Goal: Information Seeking & Learning: Stay updated

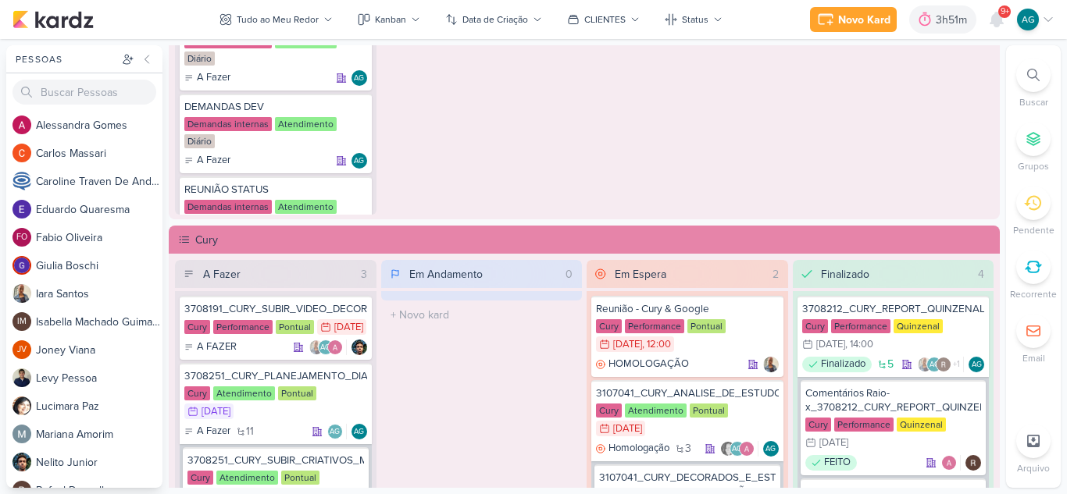
scroll to position [1015, 0]
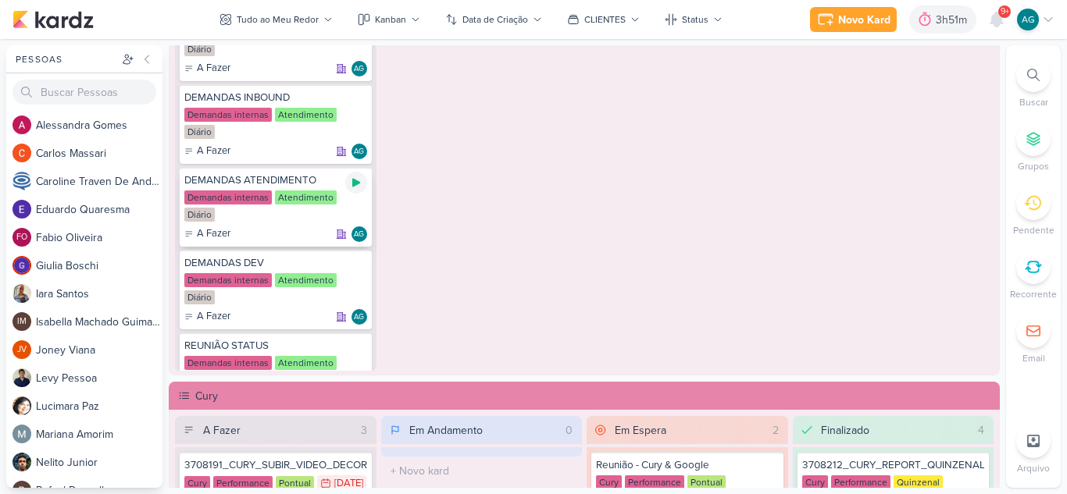
click at [354, 185] on icon at bounding box center [356, 183] width 8 height 9
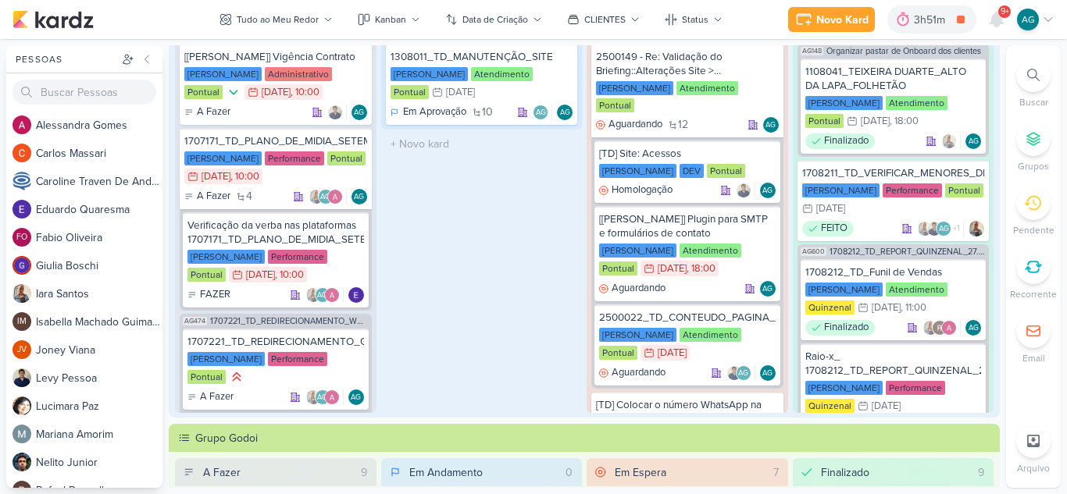
scroll to position [0, 0]
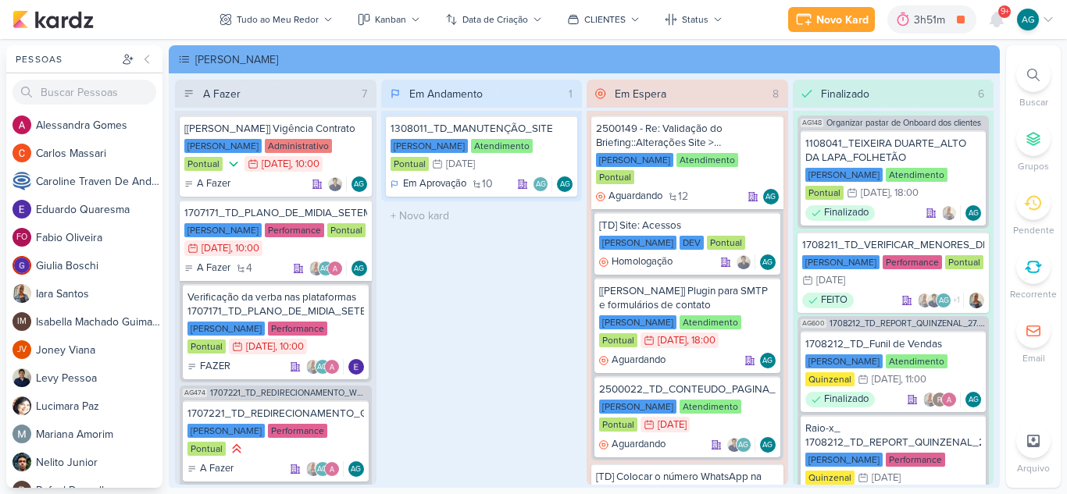
click at [1001, 18] on span "9+" at bounding box center [1005, 11] width 9 height 12
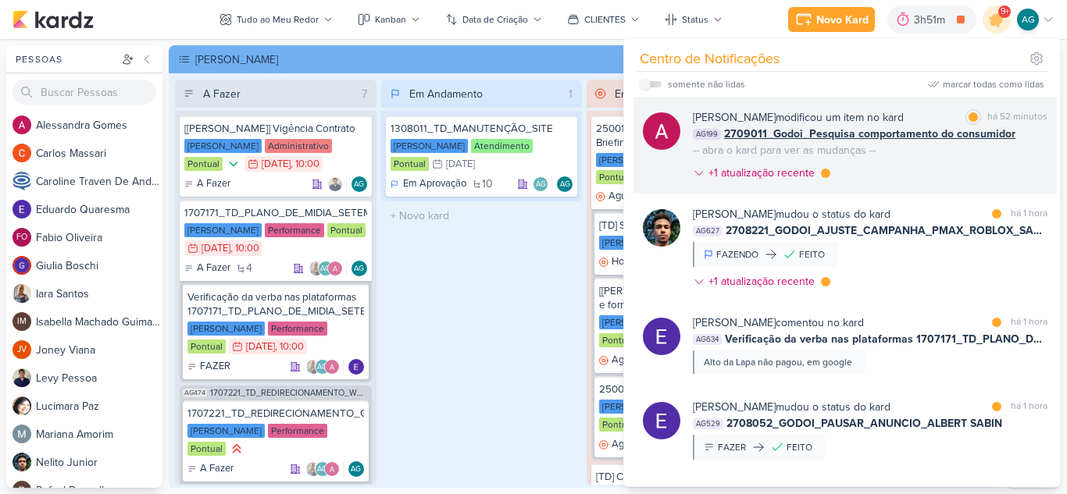
click at [943, 179] on div "Alessandra Gomes modificou um item no kard marcar como lida há 52 minutos AG199…" at bounding box center [870, 148] width 355 height 78
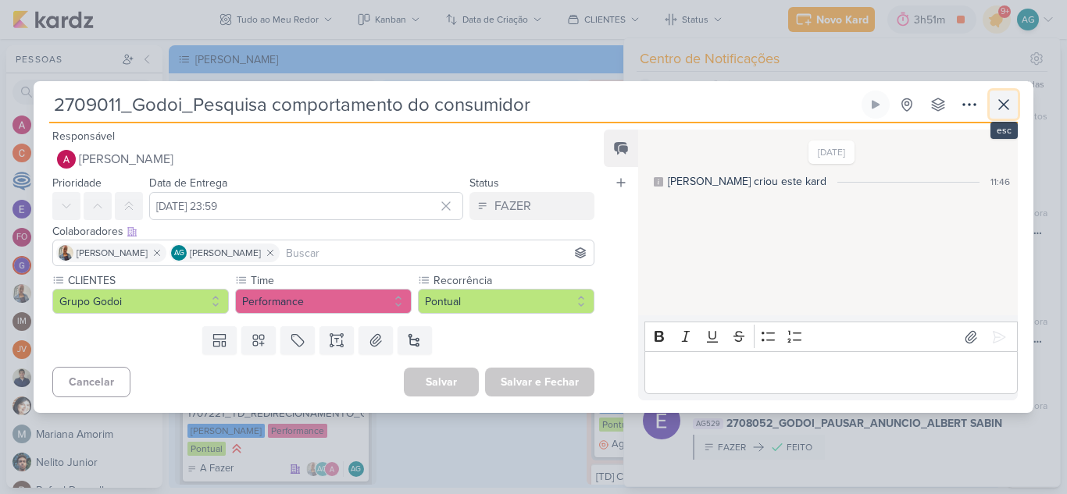
click at [1004, 109] on icon at bounding box center [1003, 104] width 19 height 19
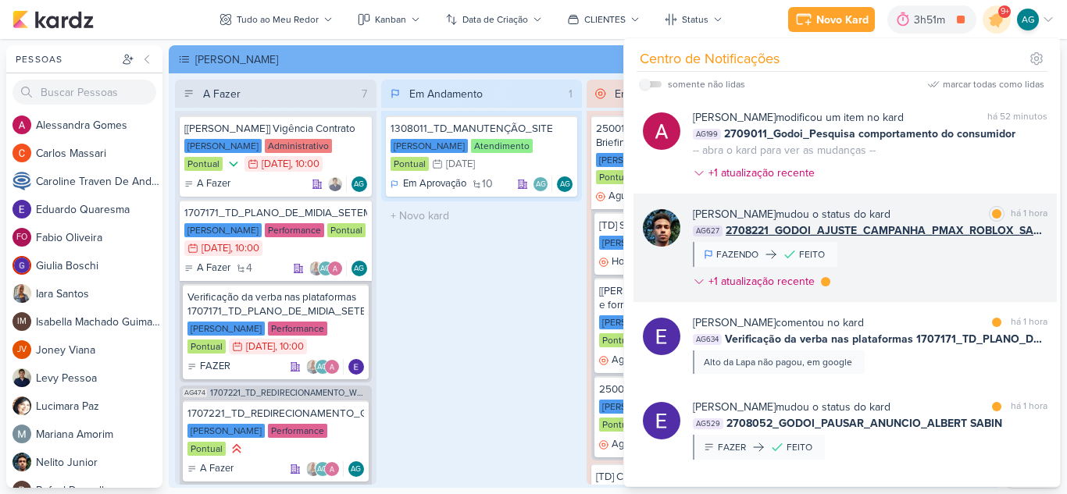
click at [933, 253] on div "Nelito Junior mudou o status do kard marcar como lida há 1 hora AG627 2708221_G…" at bounding box center [870, 251] width 355 height 90
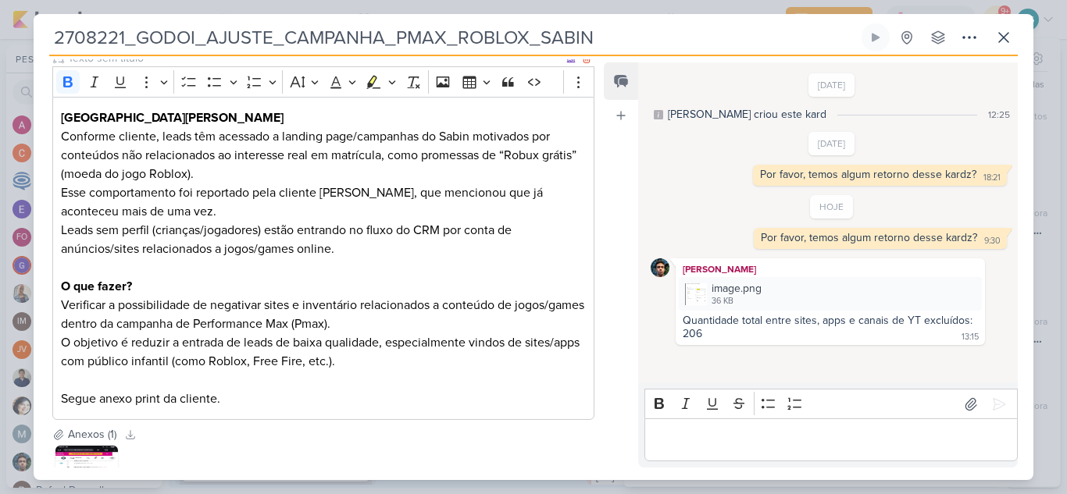
scroll to position [312, 0]
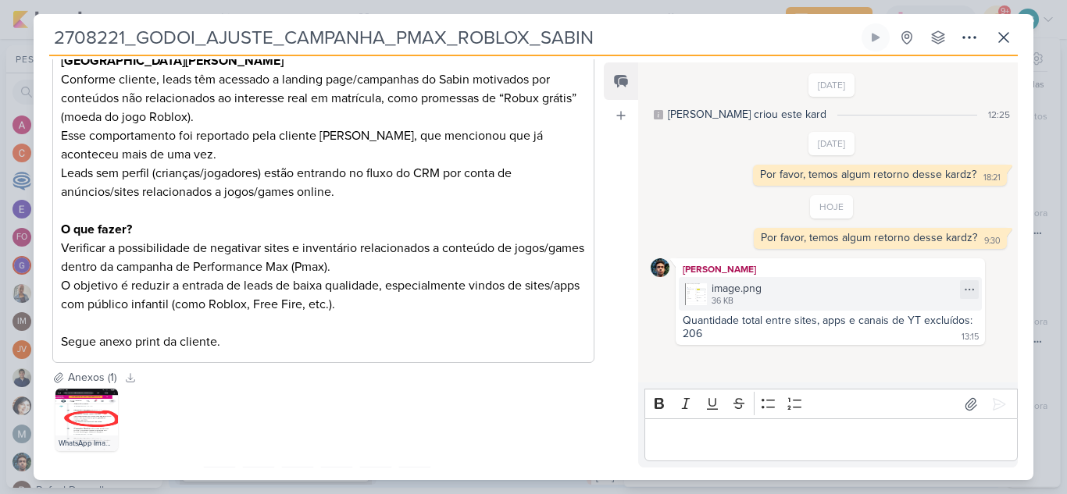
click at [719, 303] on div "36 KB" at bounding box center [737, 301] width 50 height 12
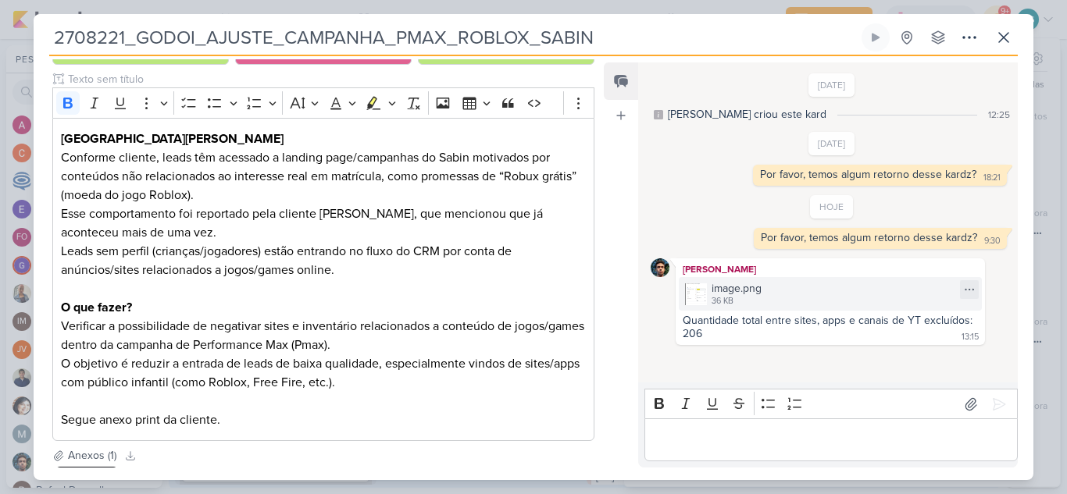
click at [740, 294] on div "image.png" at bounding box center [737, 288] width 50 height 16
click at [1003, 38] on icon at bounding box center [1003, 37] width 9 height 9
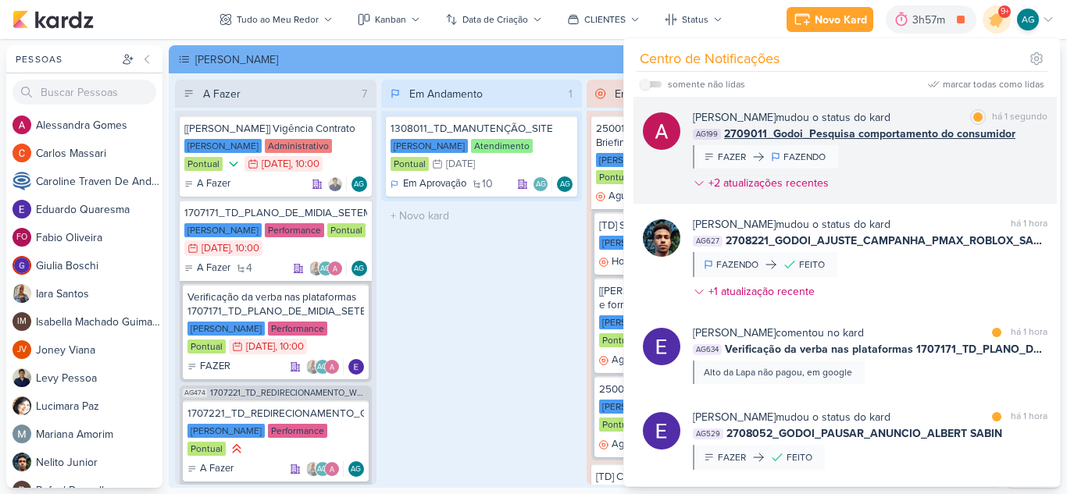
click at [926, 164] on div "Alessandra Gomes mudou o status do kard marcar como lida há 1 segundo AG199 270…" at bounding box center [870, 153] width 355 height 88
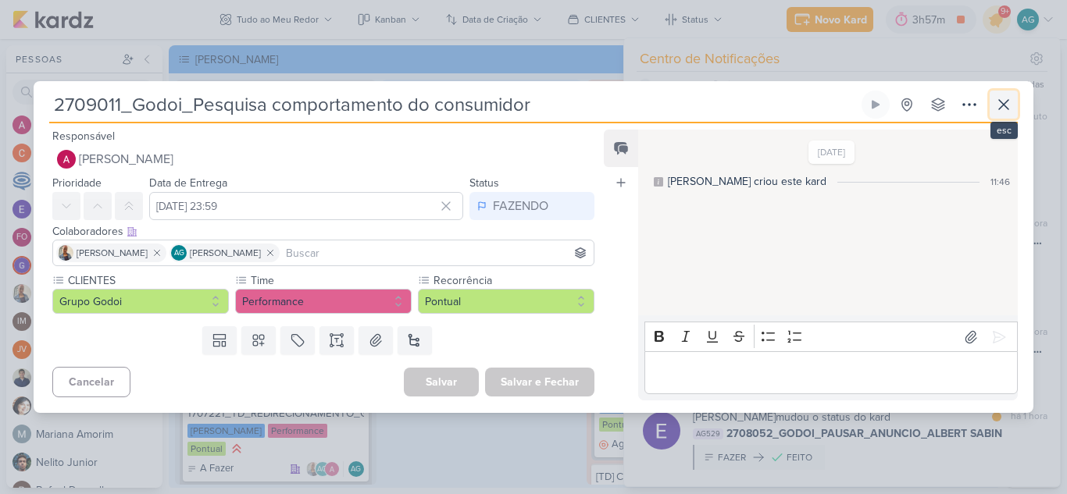
click at [1006, 105] on icon at bounding box center [1003, 104] width 19 height 19
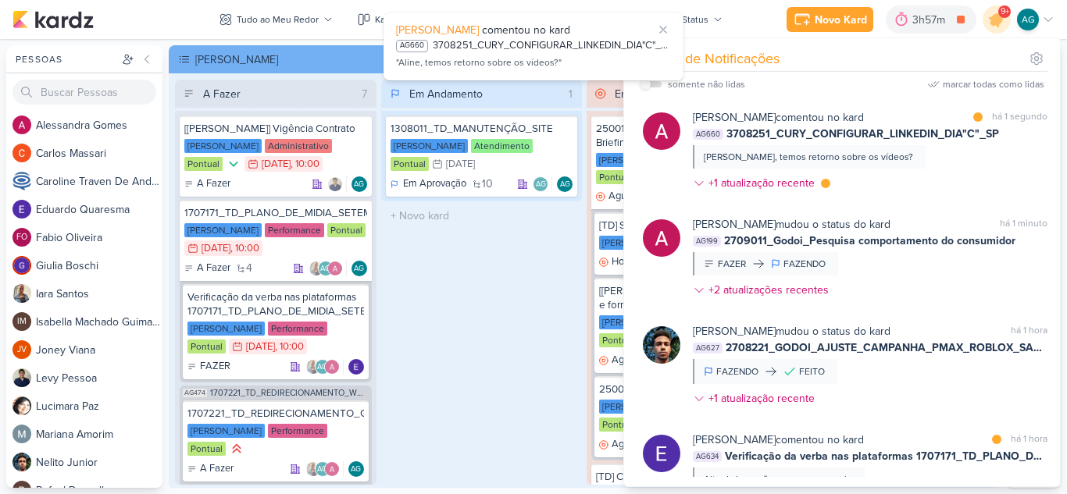
click at [965, 175] on div "Alessandra Gomes comentou no kard marcar como lida há 1 segundo AG660 3708251_C…" at bounding box center [870, 153] width 355 height 88
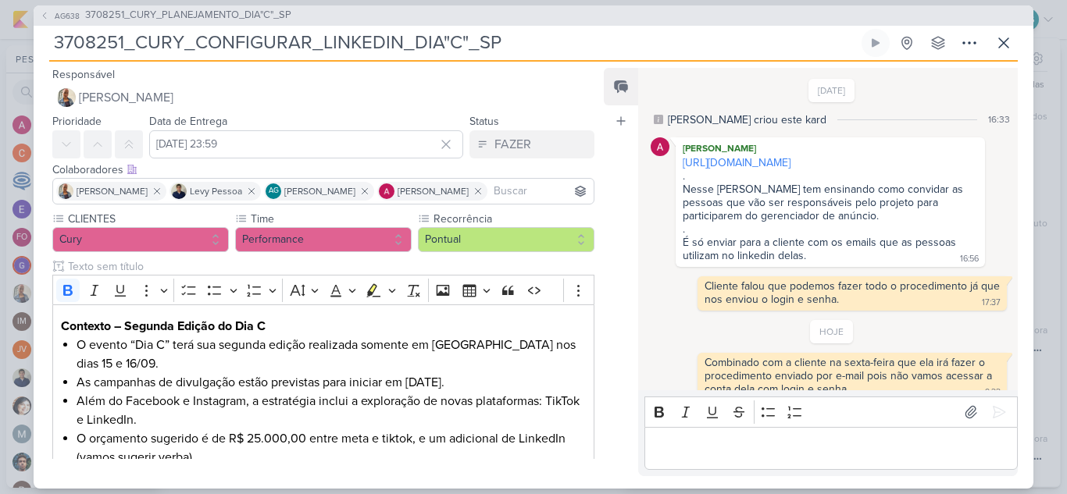
scroll to position [187, 0]
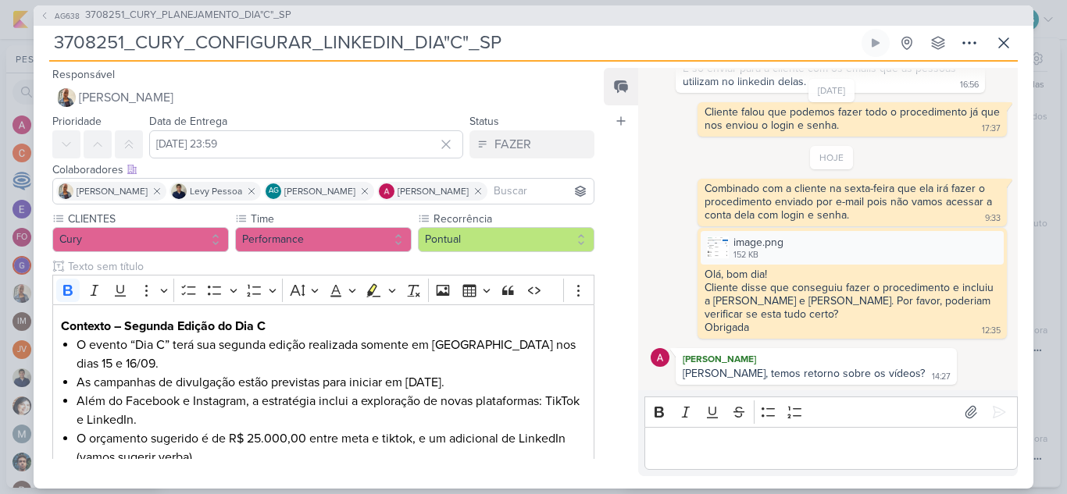
click at [857, 450] on p "Editor editing area: main" at bounding box center [830, 448] width 357 height 19
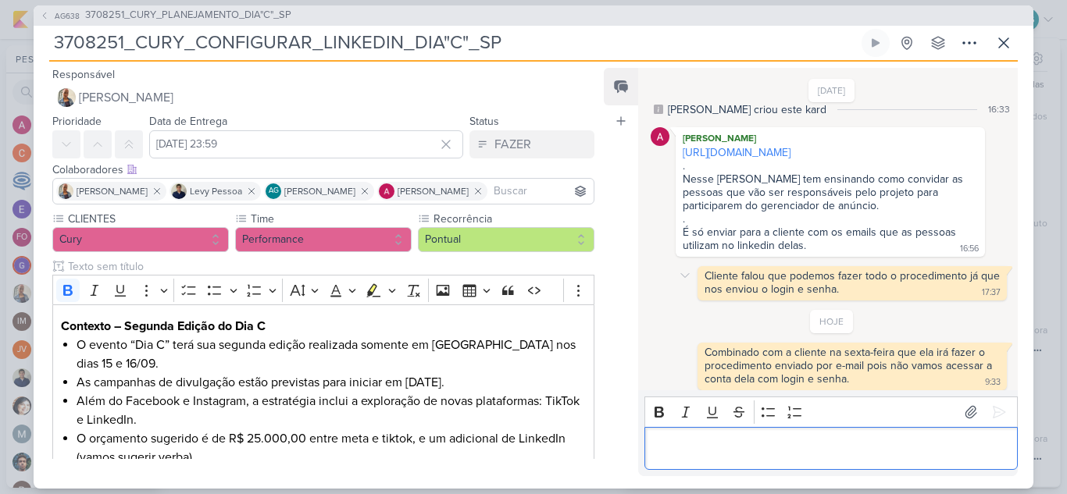
scroll to position [280, 0]
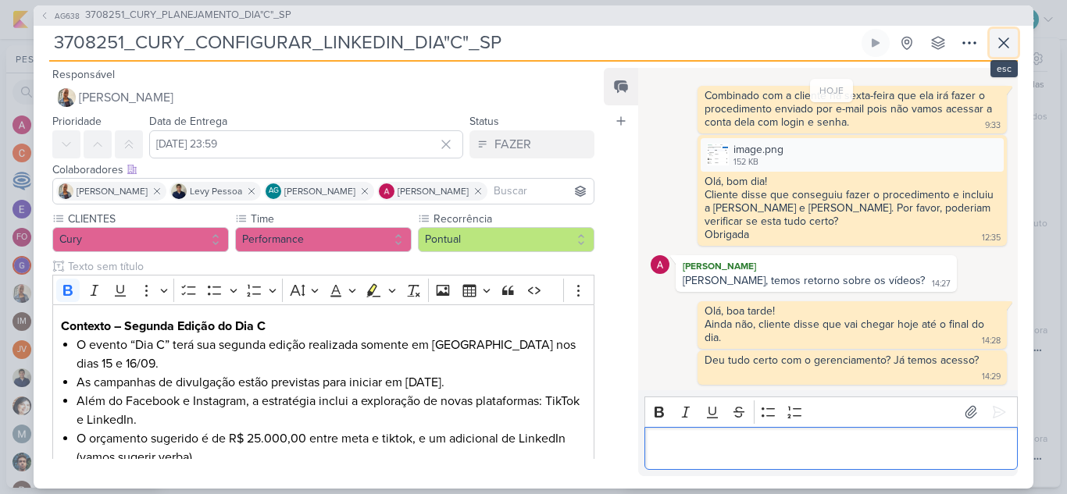
click at [1005, 47] on icon at bounding box center [1003, 43] width 19 height 19
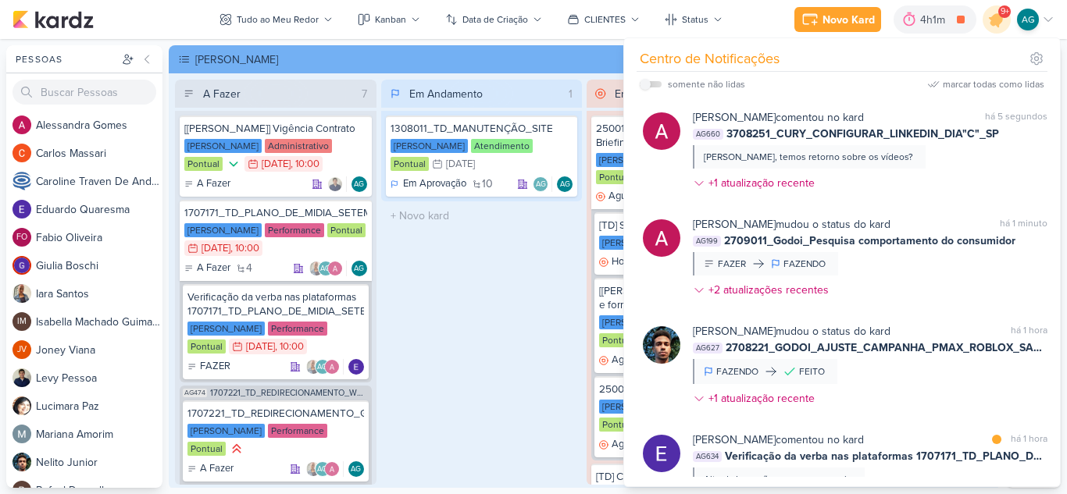
click at [506, 306] on div "Em Andamento 1 1308011_TD_MANUTENÇÃO_SITE [PERSON_NAME] Atendimento Pontual 31/…" at bounding box center [482, 282] width 202 height 405
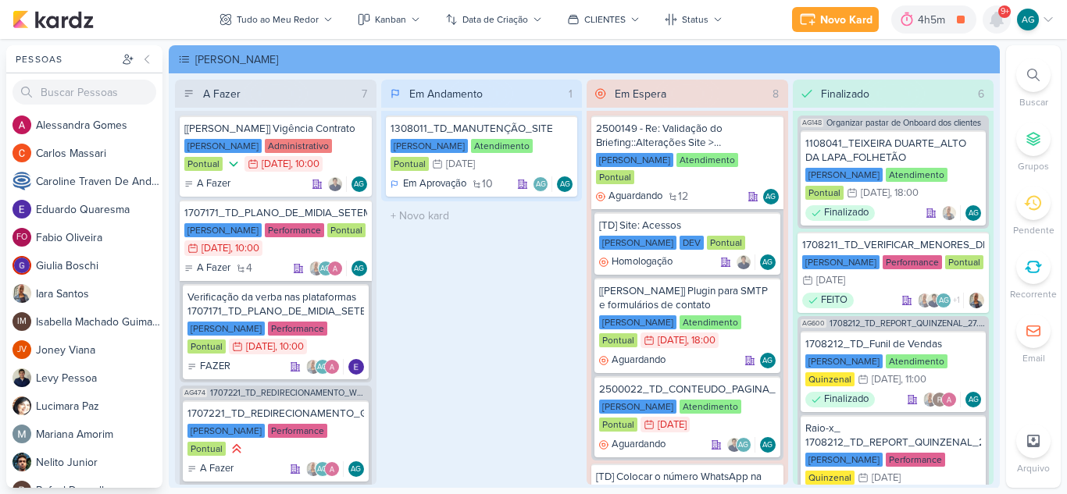
click at [999, 23] on icon at bounding box center [996, 19] width 12 height 14
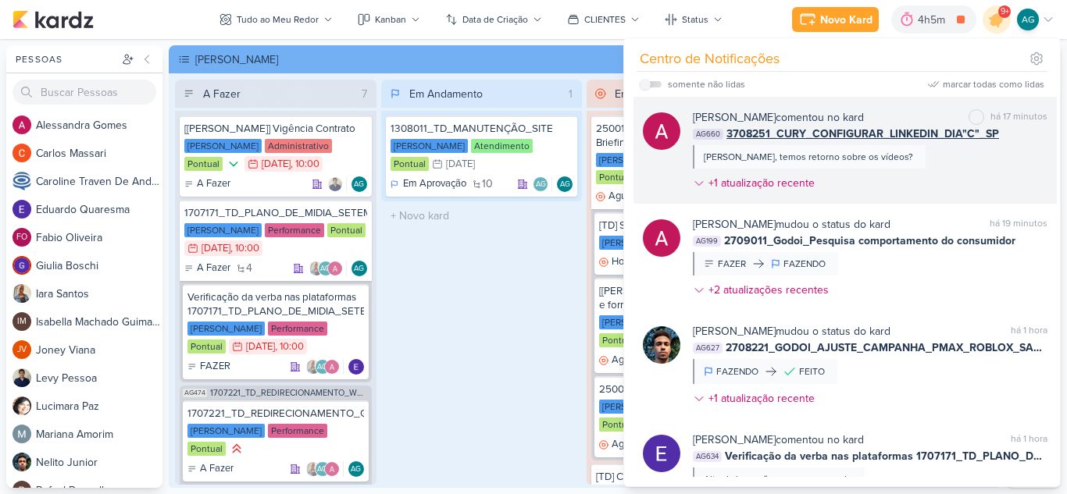
click at [894, 174] on div "Alessandra Gomes comentou no kard marcar como não lida há 17 minutos AG660 3708…" at bounding box center [870, 153] width 355 height 88
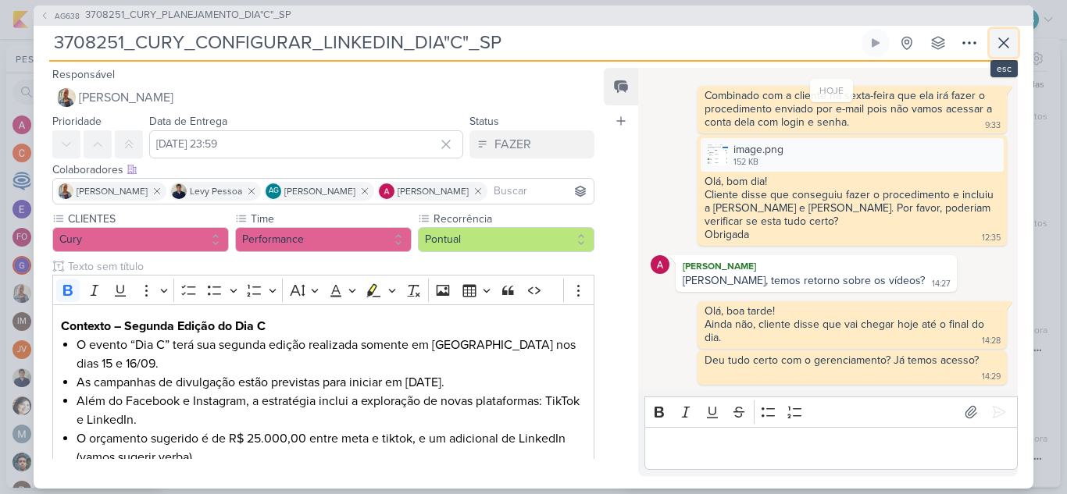
click at [1008, 38] on icon at bounding box center [1003, 42] width 9 height 9
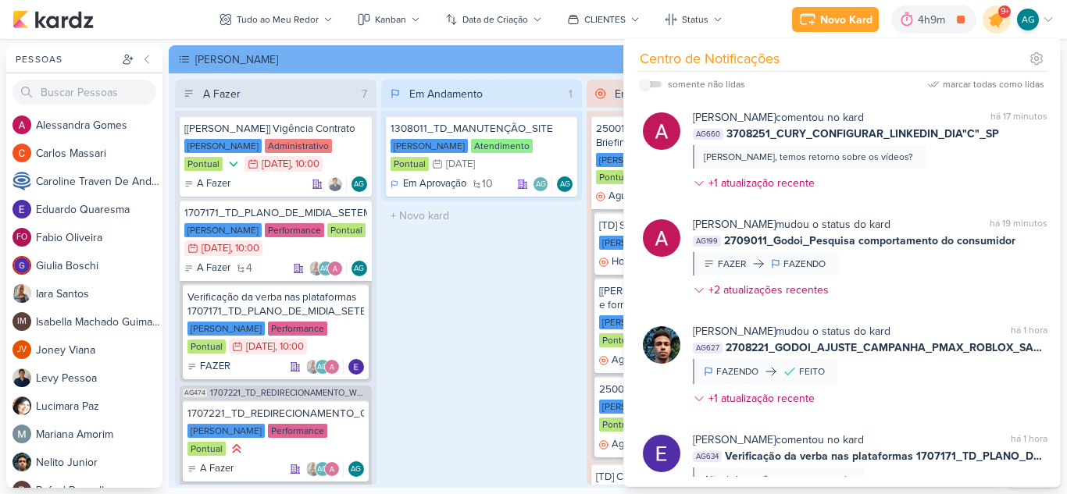
click at [994, 20] on icon at bounding box center [996, 19] width 19 height 19
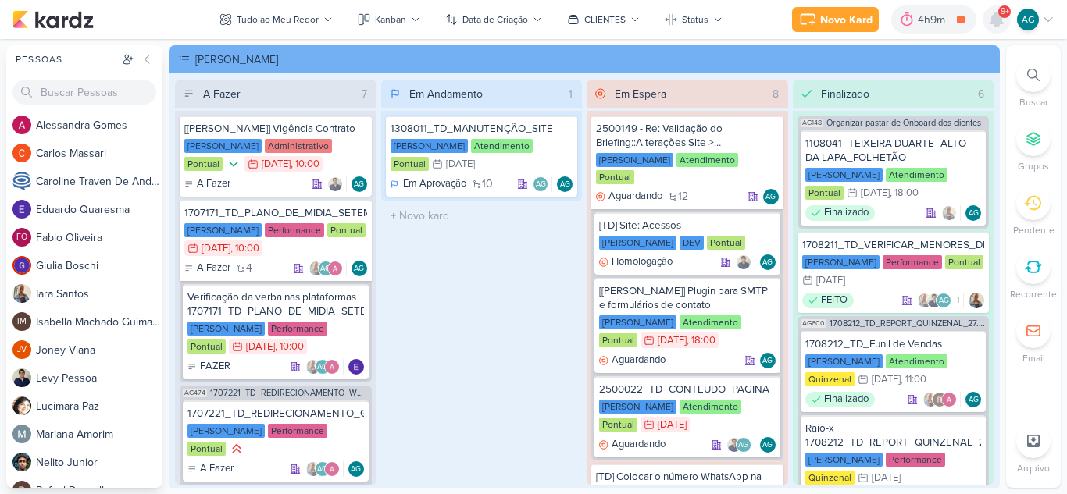
click at [997, 20] on icon at bounding box center [996, 19] width 12 height 14
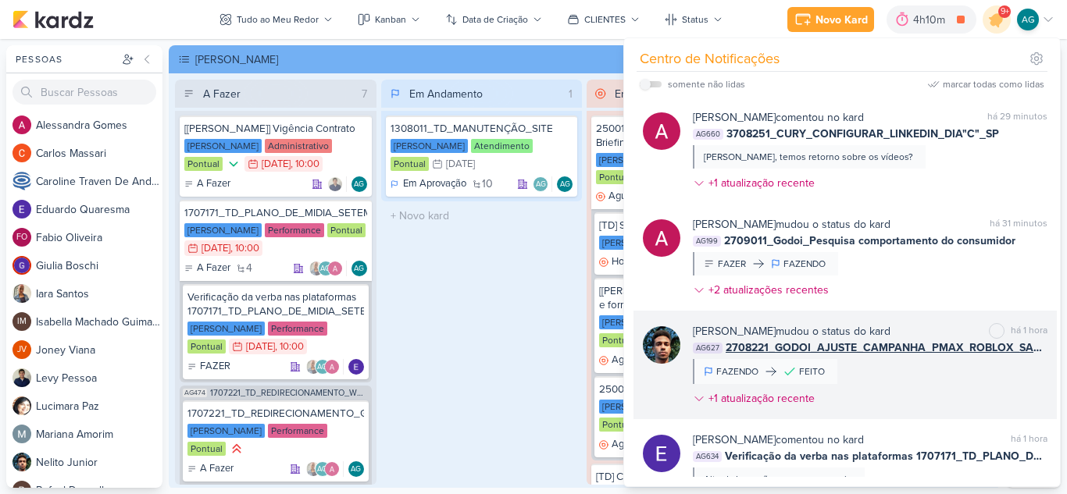
click at [936, 389] on div "Nelito Junior mudou o status do kard marcar como não lida há 1 hora AG627 27082…" at bounding box center [870, 368] width 355 height 90
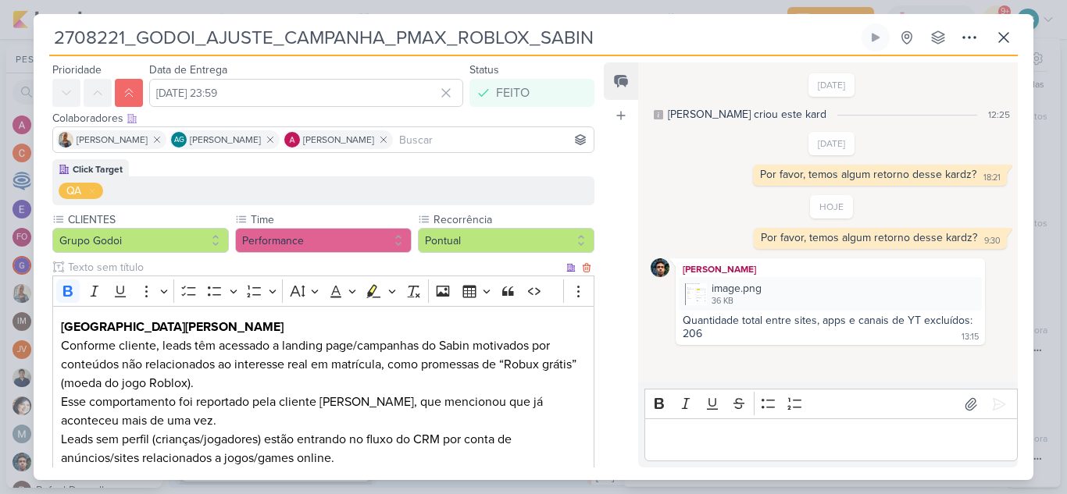
scroll to position [156, 0]
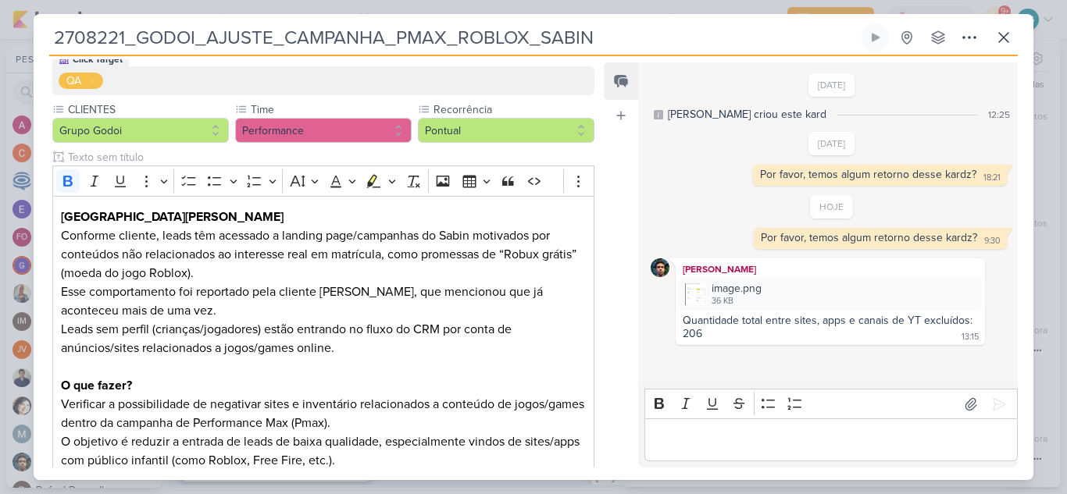
drag, startPoint x: 612, startPoint y: 34, endPoint x: 39, endPoint y: 41, distance: 573.4
click at [39, 41] on div "2708221_GODOI_AJUSTE_CAMPANHA_PMAX_ROBLOX_SABIN Criado por mim nenhum grupo dis…" at bounding box center [534, 251] width 1000 height 457
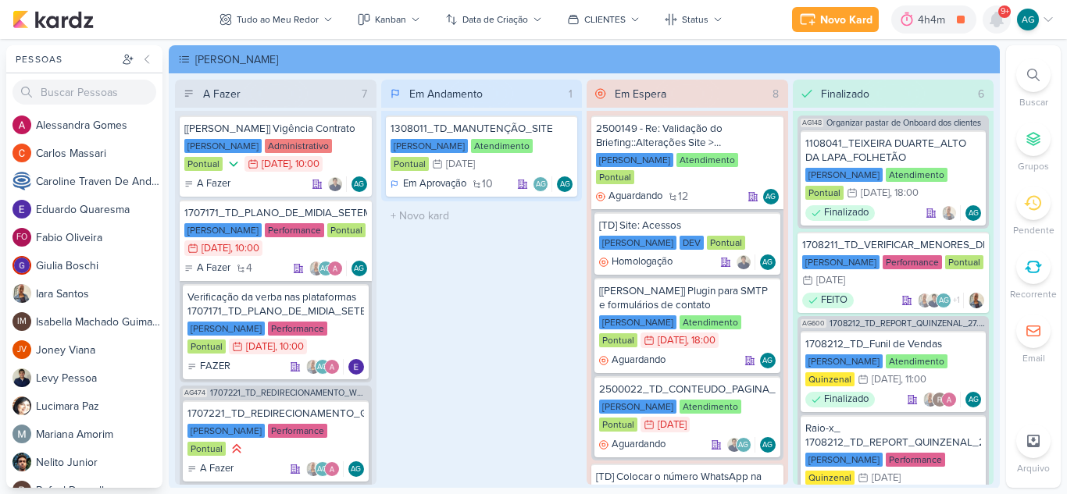
click at [994, 16] on icon at bounding box center [996, 19] width 12 height 14
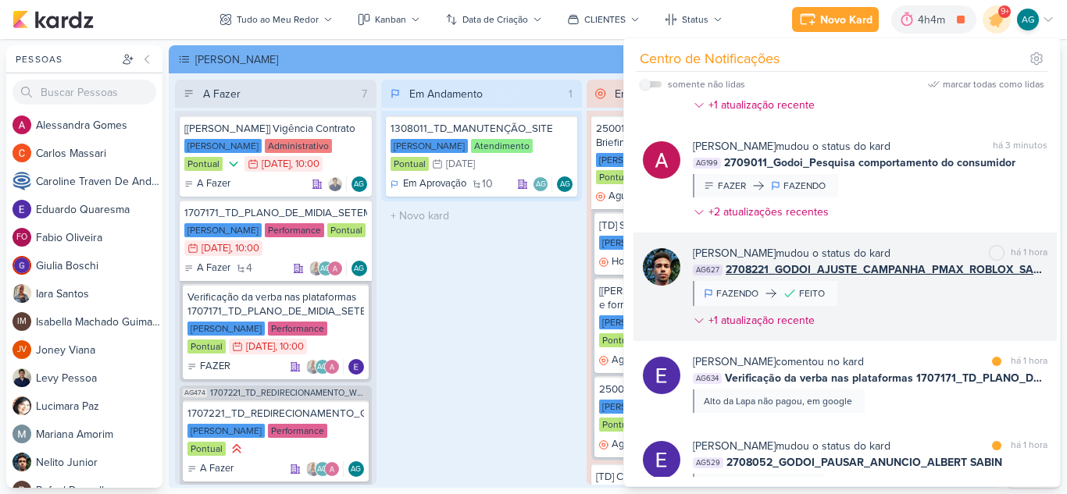
scroll to position [156, 0]
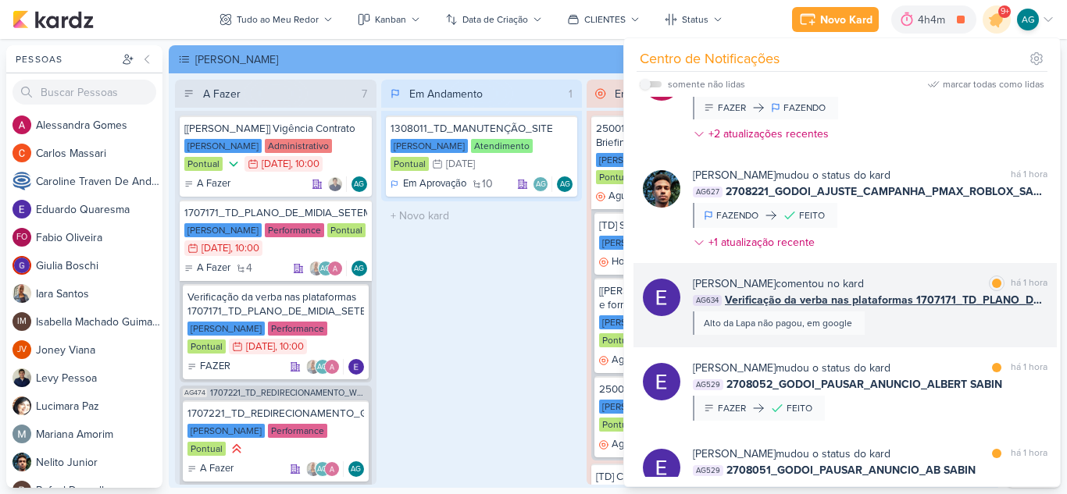
click at [926, 325] on div "[PERSON_NAME] comentou no kard marcar como lida há 1 hora AG634 Verificação da …" at bounding box center [870, 305] width 355 height 59
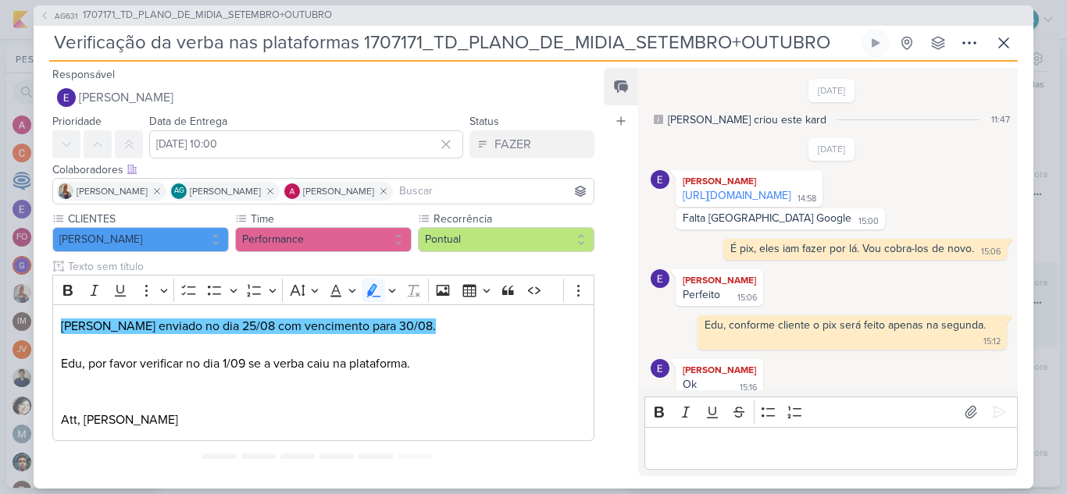
scroll to position [195, 0]
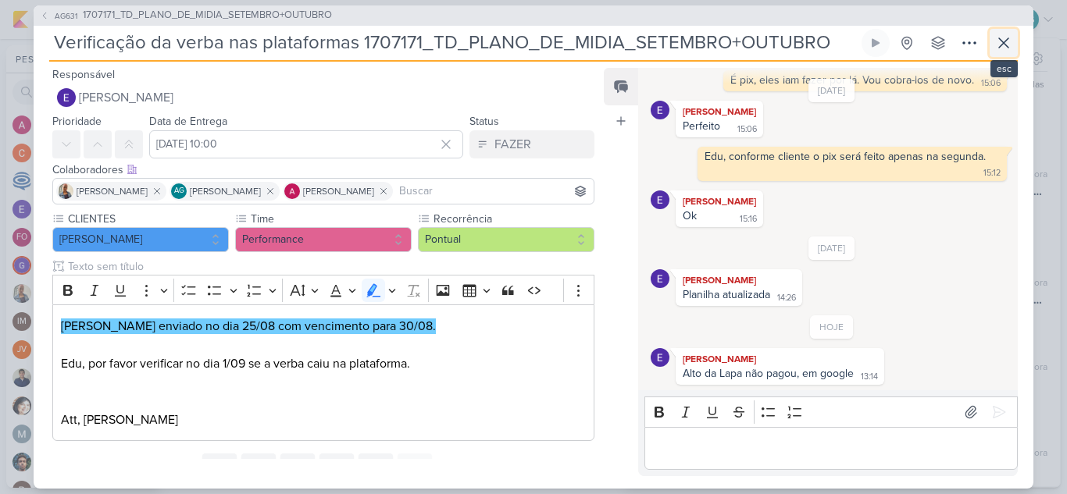
click at [1012, 35] on icon at bounding box center [1003, 43] width 19 height 19
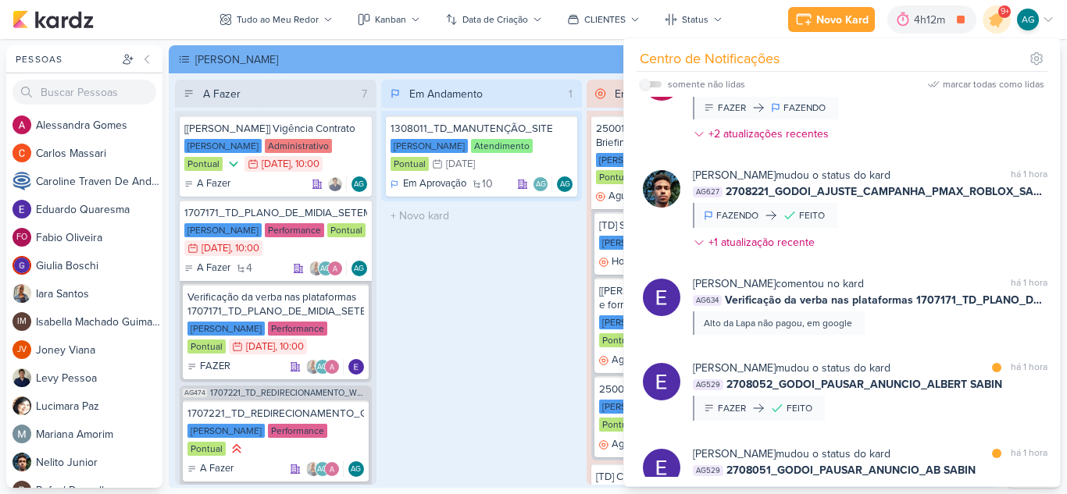
click at [495, 316] on div "Em Andamento 1 1308011_TD_MANUTENÇÃO_SITE [PERSON_NAME] Atendimento Pontual 31/…" at bounding box center [482, 282] width 202 height 405
